Goal: Information Seeking & Learning: Learn about a topic

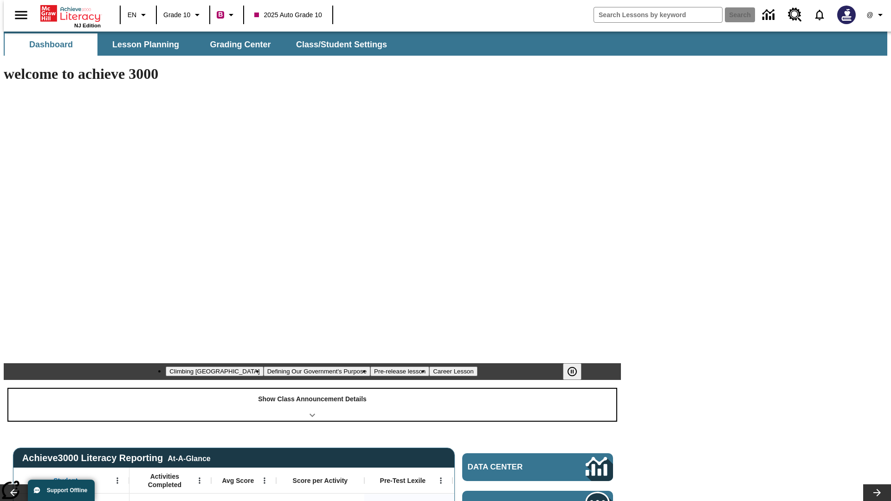
click at [312, 389] on div "Show Class Announcement Details" at bounding box center [312, 405] width 608 height 32
